Goal: Task Accomplishment & Management: Manage account settings

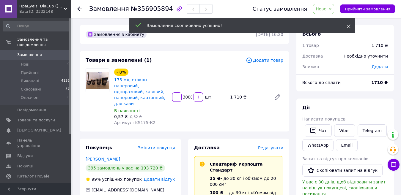
click at [348, 26] on use at bounding box center [349, 27] width 4 height 4
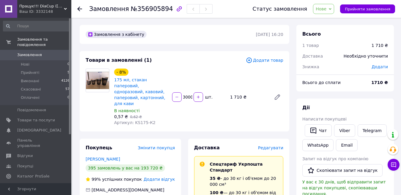
click at [334, 10] on div "Нове Прийнято Виконано Скасовано Оплачено" at bounding box center [323, 9] width 21 height 10
click at [336, 20] on li "Прийнято" at bounding box center [326, 20] width 27 height 9
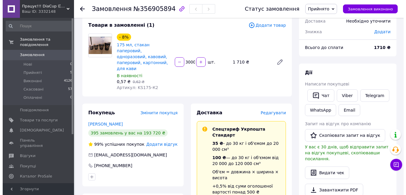
scroll to position [30, 0]
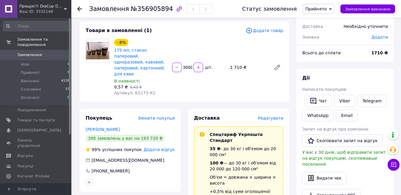
click at [272, 116] on span "Редагувати" at bounding box center [270, 118] width 25 height 5
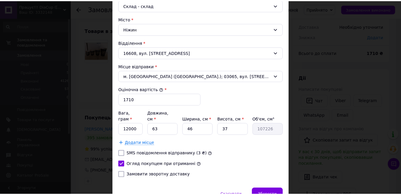
scroll to position [198, 0]
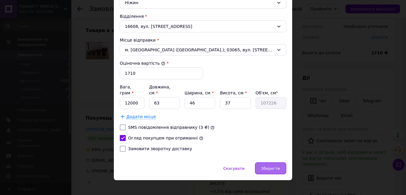
click at [271, 166] on span "Зберегти" at bounding box center [270, 168] width 19 height 4
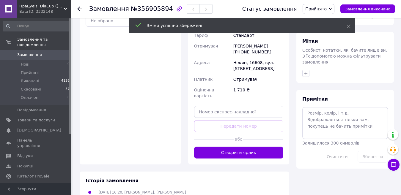
scroll to position [233, 0]
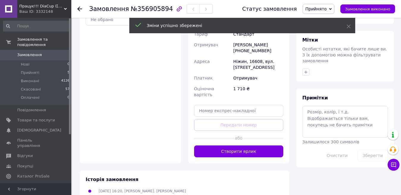
click at [239, 146] on button "Створити ярлик" at bounding box center [238, 152] width 89 height 12
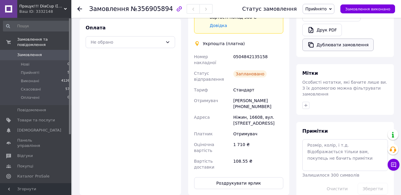
scroll to position [200, 0]
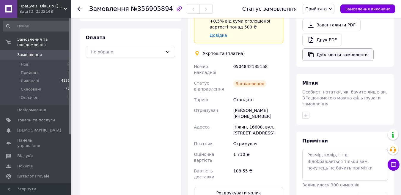
click at [334, 48] on button "Дублювати замовлення" at bounding box center [337, 54] width 71 height 12
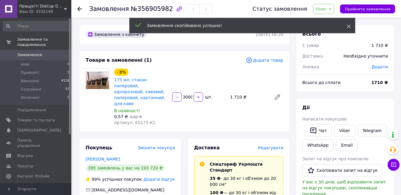
click at [350, 28] on icon at bounding box center [349, 26] width 4 height 4
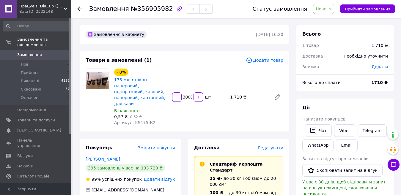
click at [331, 10] on icon at bounding box center [330, 9] width 3 height 3
click at [333, 18] on li "Прийнято" at bounding box center [326, 20] width 27 height 9
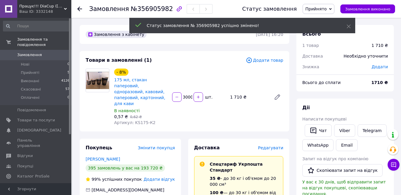
click at [274, 146] on span "Редагувати" at bounding box center [270, 148] width 25 height 5
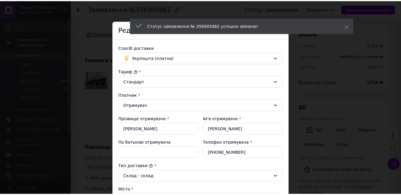
scroll to position [178, 0]
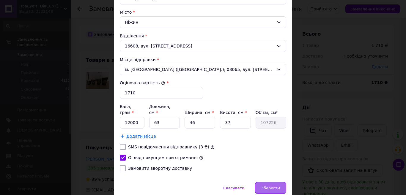
click at [274, 186] on span "Зберегти" at bounding box center [270, 188] width 19 height 4
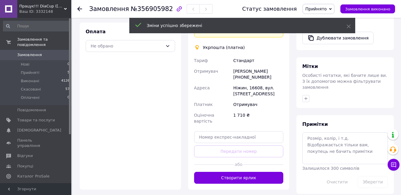
scroll to position [208, 0]
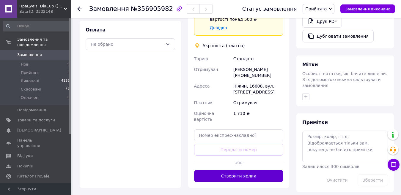
click at [251, 170] on button "Створити ярлик" at bounding box center [238, 176] width 89 height 12
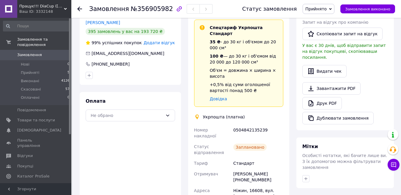
scroll to position [141, 0]
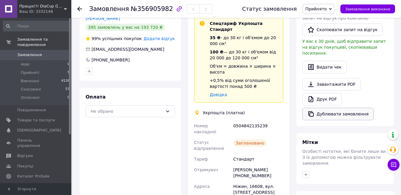
click at [338, 110] on button "Дублювати замовлення" at bounding box center [337, 114] width 71 height 12
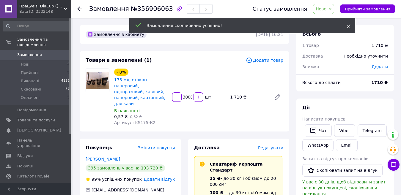
click at [349, 27] on use at bounding box center [349, 27] width 4 height 4
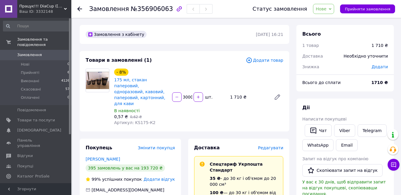
click at [334, 11] on span "Нове" at bounding box center [323, 9] width 21 height 10
click at [330, 21] on li "Прийнято" at bounding box center [326, 20] width 27 height 9
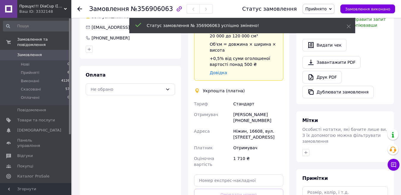
scroll to position [178, 0]
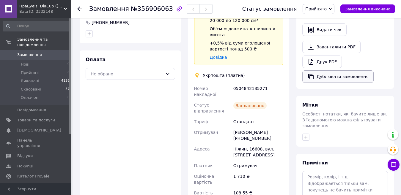
click at [334, 70] on button "Дублювати замовлення" at bounding box center [337, 76] width 71 height 12
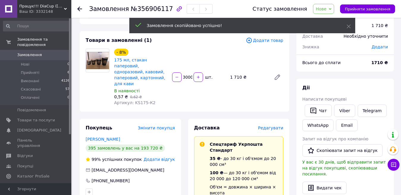
scroll to position [30, 0]
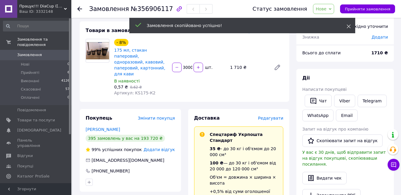
click at [350, 27] on div "Замовлення скопійовано успішно!" at bounding box center [242, 25] width 226 height 15
click at [347, 27] on use at bounding box center [349, 27] width 4 height 4
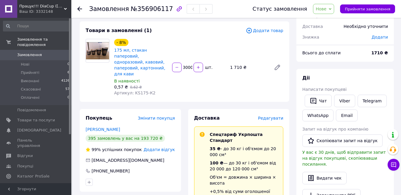
click at [334, 11] on span "Нове" at bounding box center [323, 9] width 21 height 10
click at [331, 20] on li "Прийнято" at bounding box center [326, 20] width 27 height 9
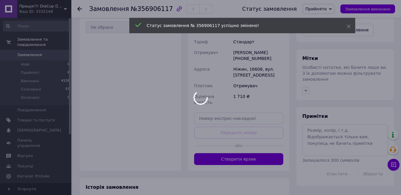
scroll to position [233, 0]
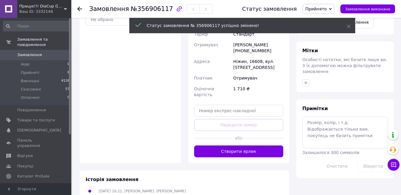
click at [253, 146] on button "Створити ярлик" at bounding box center [238, 152] width 89 height 12
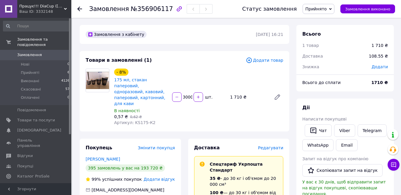
scroll to position [149, 0]
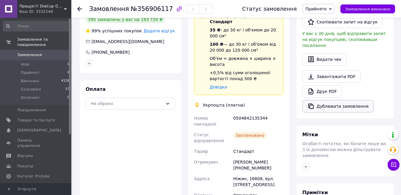
click at [347, 100] on button "Дублювати замовлення" at bounding box center [337, 106] width 71 height 12
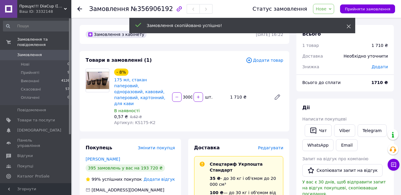
click at [349, 29] on span at bounding box center [349, 26] width 4 height 6
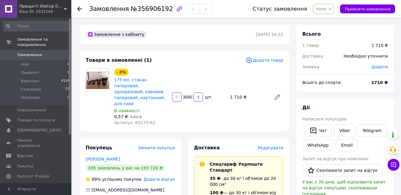
click at [334, 9] on span "Нове" at bounding box center [323, 9] width 21 height 10
click at [328, 21] on li "Прийнято" at bounding box center [326, 20] width 27 height 9
click at [28, 70] on span "Прийняті" at bounding box center [30, 72] width 18 height 5
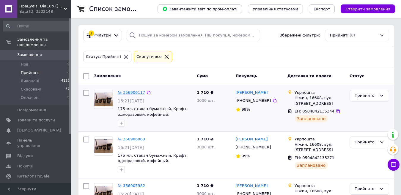
click at [133, 93] on link "№ 356906117" at bounding box center [131, 92] width 27 height 4
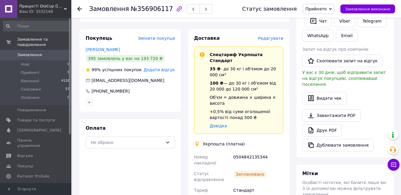
scroll to position [119, 0]
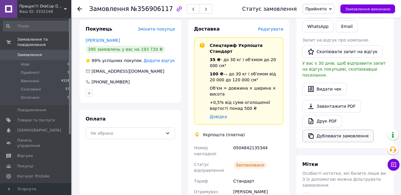
click at [335, 130] on button "Дублювати замовлення" at bounding box center [337, 136] width 71 height 12
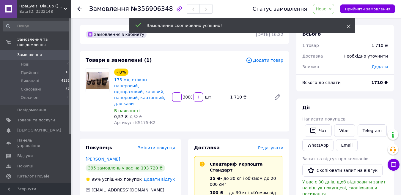
click at [347, 27] on icon at bounding box center [349, 26] width 4 height 4
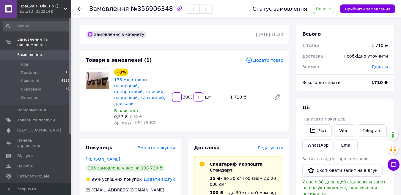
click at [274, 59] on span "Додати товар" at bounding box center [264, 60] width 37 height 7
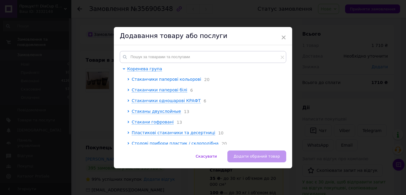
click at [150, 78] on span "Стаканчики паперові кольорові" at bounding box center [167, 79] width 70 height 5
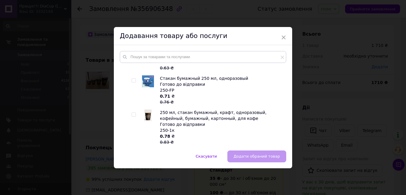
scroll to position [357, 0]
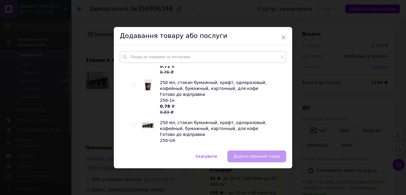
click at [132, 86] on input "checkbox" at bounding box center [134, 85] width 4 height 4
checkbox input "true"
click at [281, 161] on button "Додати обраний товар" at bounding box center [256, 157] width 59 height 12
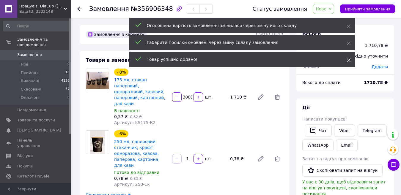
click at [347, 61] on icon at bounding box center [349, 60] width 4 height 4
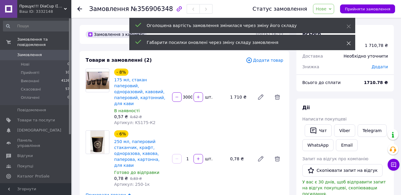
click at [347, 45] on icon at bounding box center [349, 43] width 4 height 4
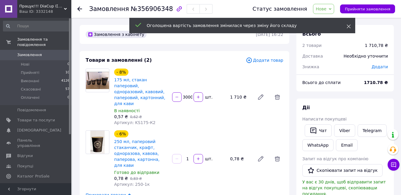
click at [347, 28] on use at bounding box center [349, 27] width 4 height 4
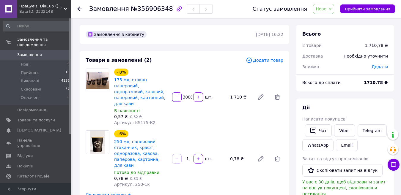
click at [191, 157] on input "1" at bounding box center [188, 159] width 10 height 4
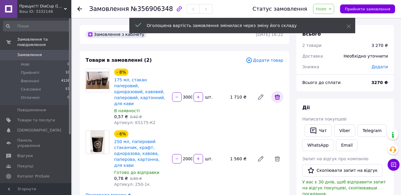
type input "2000"
click at [278, 95] on icon at bounding box center [277, 97] width 5 height 5
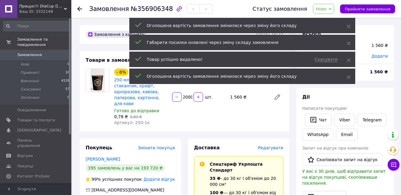
type input "2000"
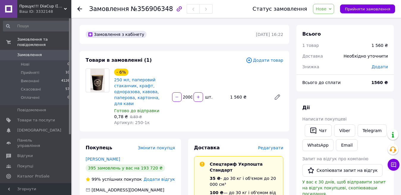
click at [276, 149] on span "Редагувати" at bounding box center [270, 148] width 25 height 5
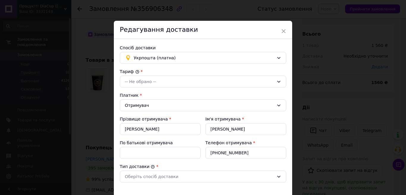
type input "1560"
checkbox input "true"
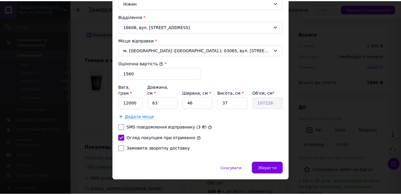
scroll to position [198, 0]
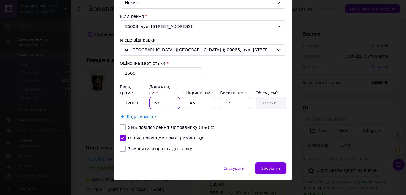
click at [164, 99] on input "63" at bounding box center [164, 103] width 31 height 12
type input "6"
type input "10212"
type input "60"
type input "102120"
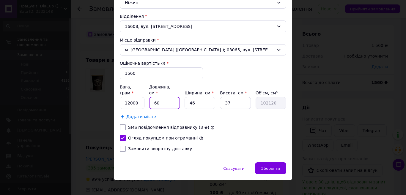
type input "60"
click at [207, 97] on input "46" at bounding box center [200, 103] width 31 height 12
type input "4"
type input "8880"
type input "40"
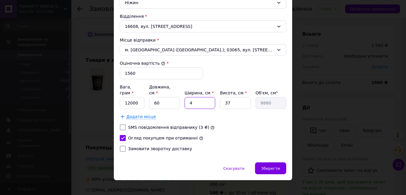
type input "88800"
type input "40"
click at [252, 98] on div "Вага, грам * 12000 Довжина, см * 60 Ширина, см * 40 Висота, см * 37 Об'єм, см³ …" at bounding box center [203, 96] width 166 height 25
click at [241, 98] on input "37" at bounding box center [235, 103] width 31 height 12
type input "3"
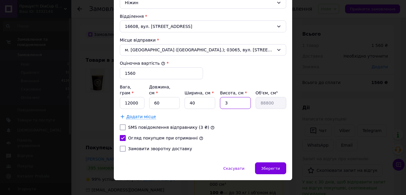
type input "7200"
type input "4"
type input "9600"
type input "40"
type input "96000"
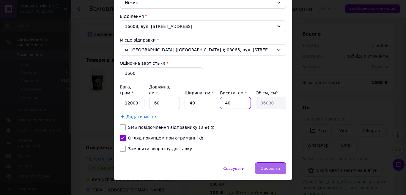
type input "40"
click at [266, 166] on span "Зберегти" at bounding box center [270, 168] width 19 height 4
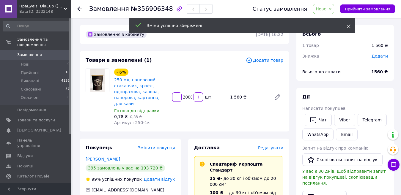
click at [348, 28] on icon at bounding box center [349, 26] width 4 height 4
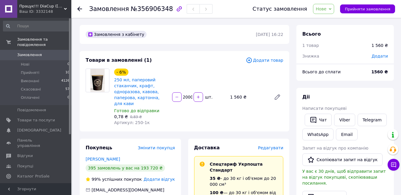
click at [331, 9] on icon at bounding box center [330, 9] width 3 height 2
click at [329, 19] on li "Прийнято" at bounding box center [326, 20] width 27 height 9
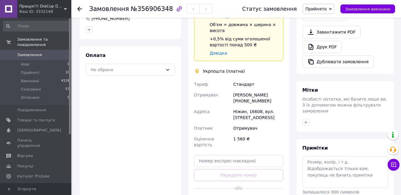
scroll to position [268, 0]
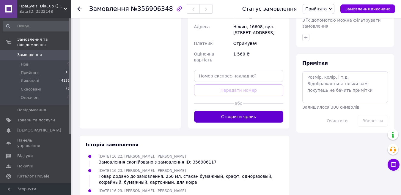
click at [239, 111] on button "Створити ярлик" at bounding box center [238, 117] width 89 height 12
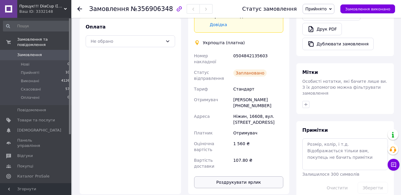
scroll to position [149, 0]
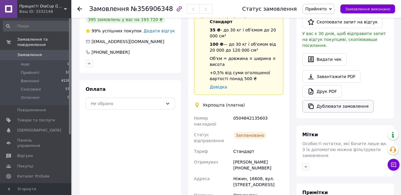
click at [342, 100] on button "Дублювати замовлення" at bounding box center [337, 106] width 71 height 12
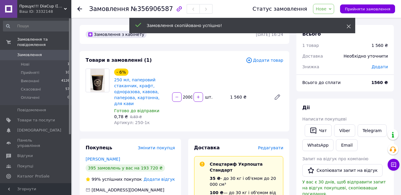
click at [349, 27] on icon at bounding box center [349, 26] width 4 height 4
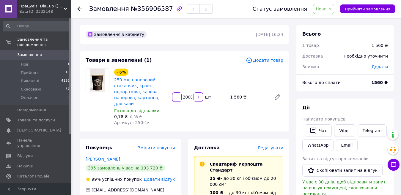
click at [334, 11] on span "Нове" at bounding box center [323, 9] width 21 height 10
click at [332, 21] on li "Прийнято" at bounding box center [326, 20] width 27 height 9
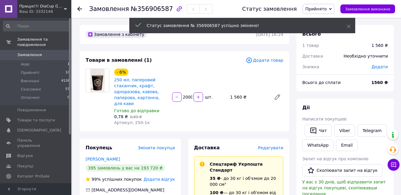
click at [267, 59] on span "Додати товар" at bounding box center [264, 60] width 37 height 7
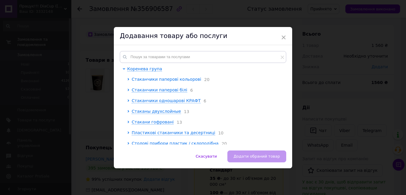
click at [149, 80] on span "Стаканчики паперові кольорові" at bounding box center [167, 79] width 70 height 5
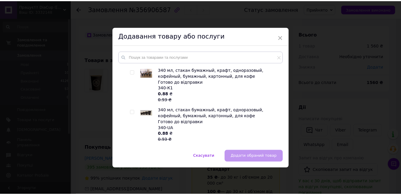
scroll to position [535, 0]
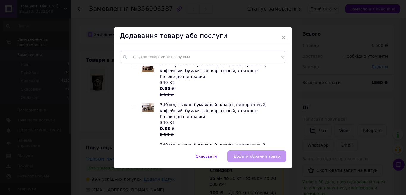
click at [132, 108] on input "checkbox" at bounding box center [134, 107] width 4 height 4
checkbox input "true"
click at [263, 161] on button "Додати обраний товар" at bounding box center [256, 157] width 59 height 12
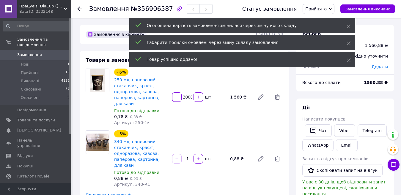
click at [191, 161] on input "1" at bounding box center [188, 159] width 10 height 4
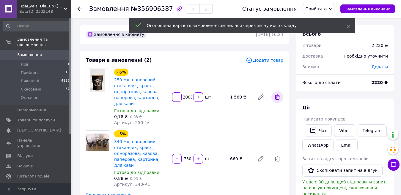
type input "750"
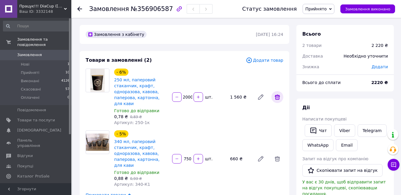
click at [279, 96] on icon at bounding box center [277, 97] width 5 height 5
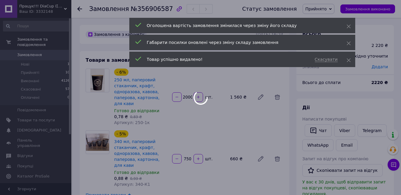
type input "750"
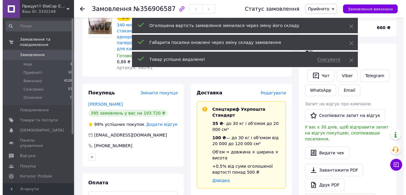
scroll to position [59, 0]
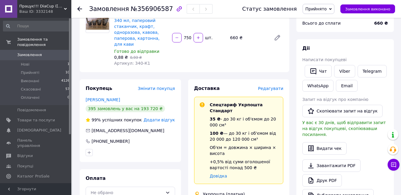
click at [276, 89] on span "Редагувати" at bounding box center [270, 88] width 25 height 5
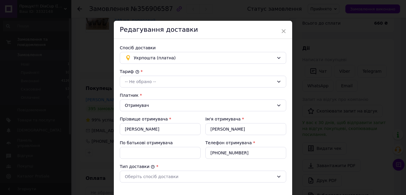
type input "660"
checkbox input "true"
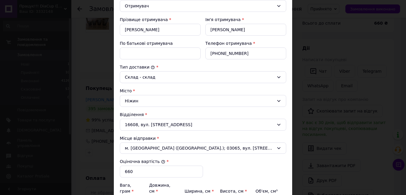
scroll to position [149, 0]
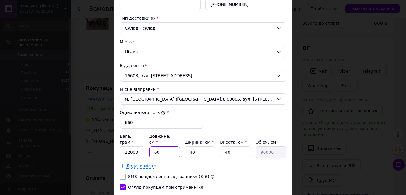
click at [155, 147] on input "60" at bounding box center [164, 153] width 31 height 12
type input "0"
type input "50"
type input "80000"
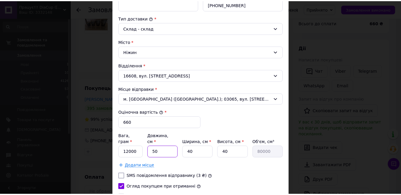
scroll to position [198, 0]
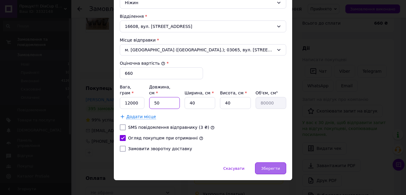
type input "50"
click at [279, 163] on div "Зберегти" at bounding box center [270, 169] width 31 height 12
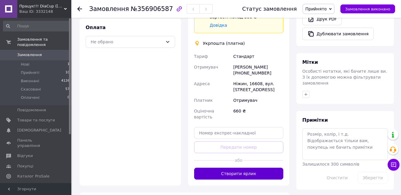
scroll to position [208, 0]
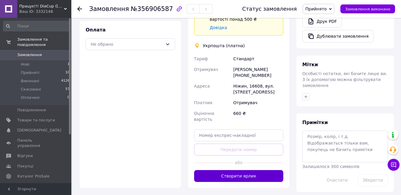
click at [241, 170] on button "Створити ярлик" at bounding box center [238, 176] width 89 height 12
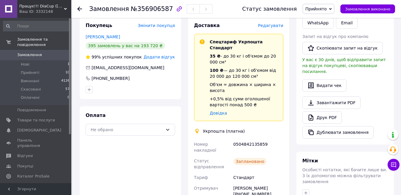
scroll to position [0, 0]
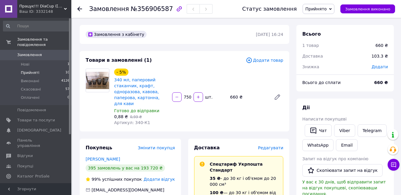
click at [28, 70] on span "Прийняті" at bounding box center [30, 72] width 18 height 5
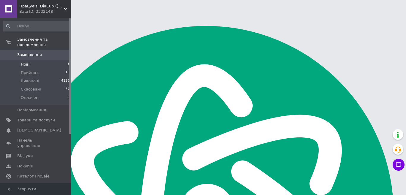
click at [26, 62] on span "Нові" at bounding box center [25, 64] width 9 height 5
